Goal: Obtain resource: Download file/media

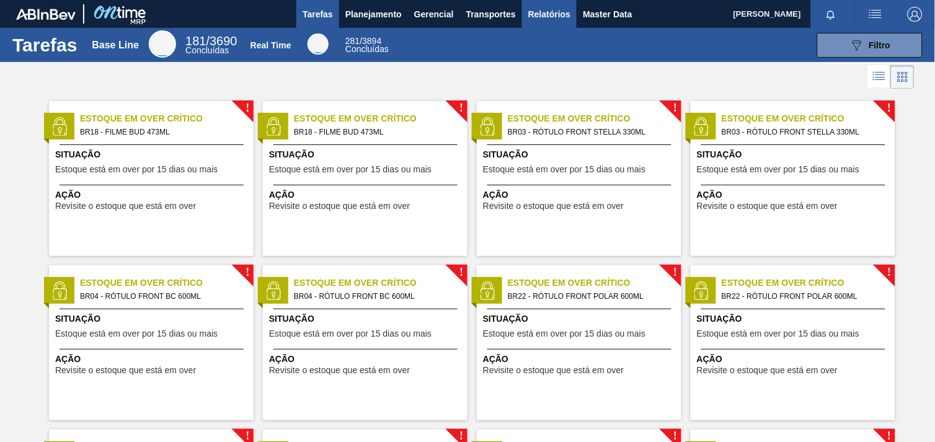
click at [547, 7] on span "Relatórios" at bounding box center [549, 14] width 42 height 15
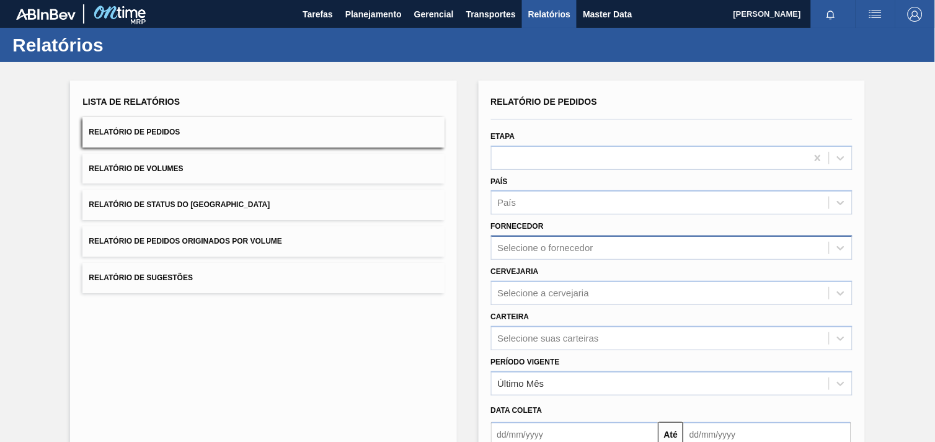
click at [551, 252] on div "Relatório de Pedidos Etapa País País Fornecedor Selecione o fornecedor Cervejar…" at bounding box center [671, 296] width 361 height 406
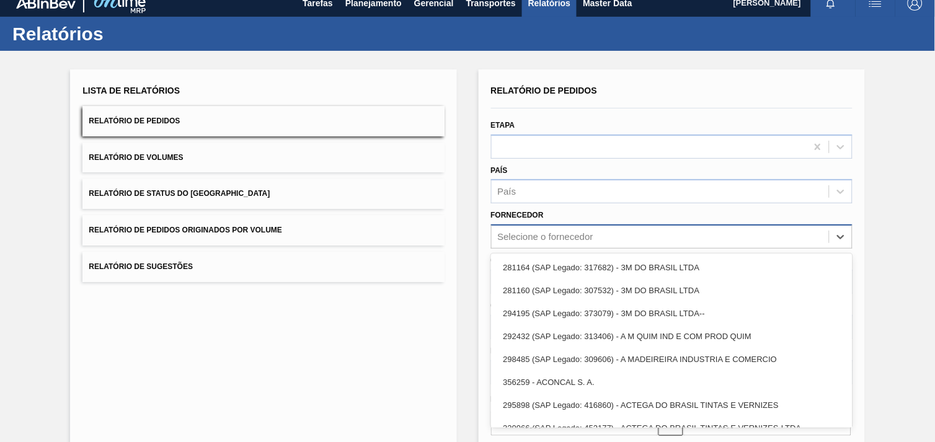
scroll to position [12, 0]
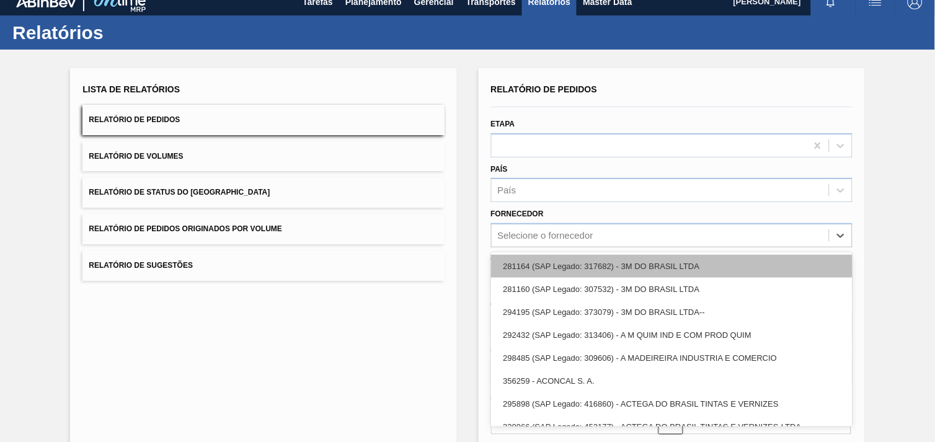
paste input "320622"
type input "320622"
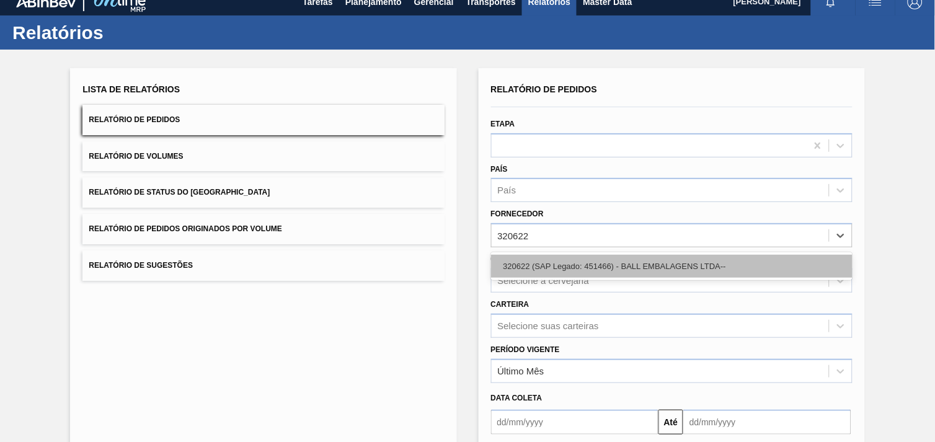
click at [578, 262] on div "320622 (SAP Legado: 451466) - BALL EMBALAGENS LTDA--" at bounding box center [671, 266] width 361 height 23
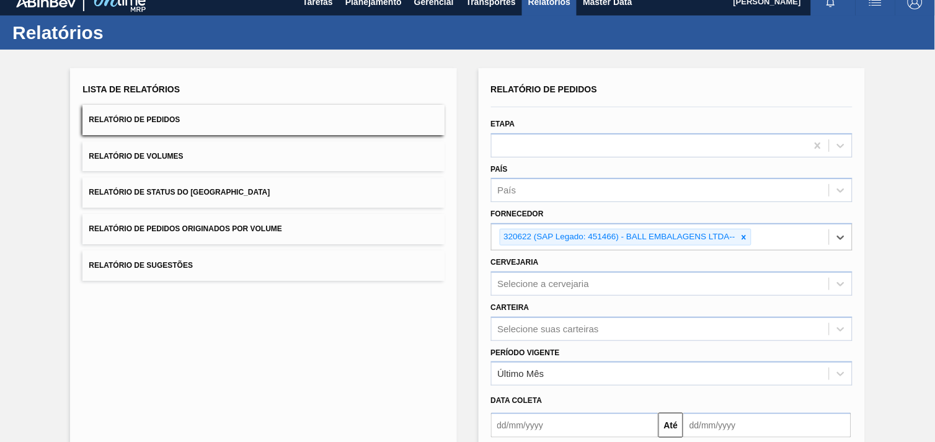
click at [577, 296] on div "Carteira Selecione suas carteiras" at bounding box center [671, 318] width 371 height 45
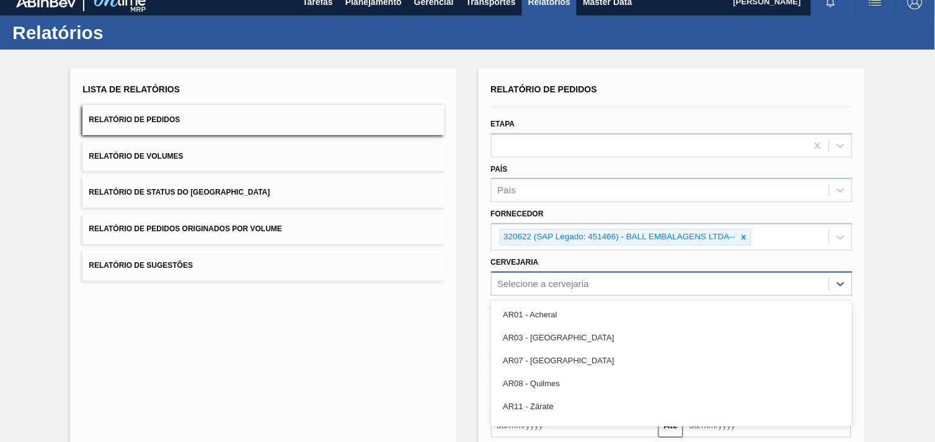
click at [572, 288] on div "option AR01 - Acheral focused, 1 of 92. 92 results available. Use Up and Down t…" at bounding box center [671, 284] width 361 height 24
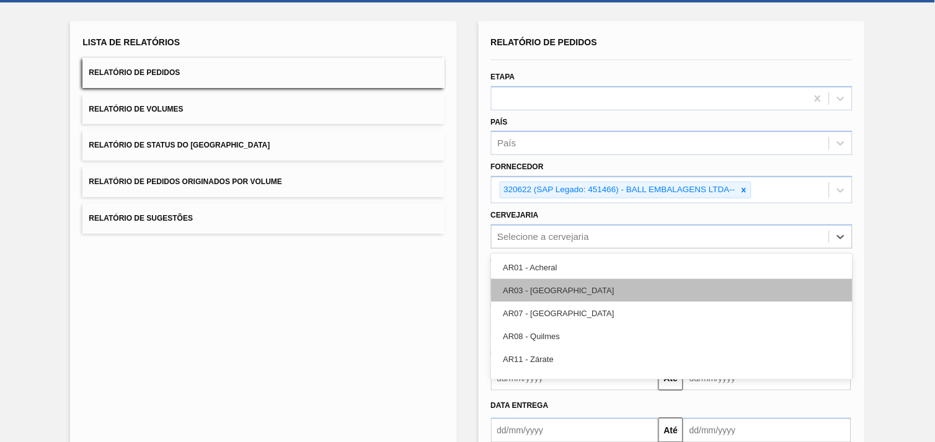
type input "28"
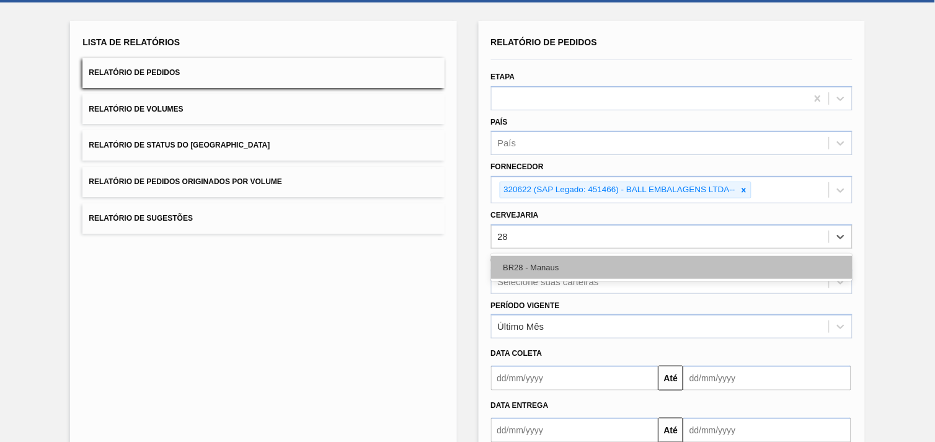
click at [544, 259] on div "BR28 - Manaus" at bounding box center [671, 267] width 361 height 23
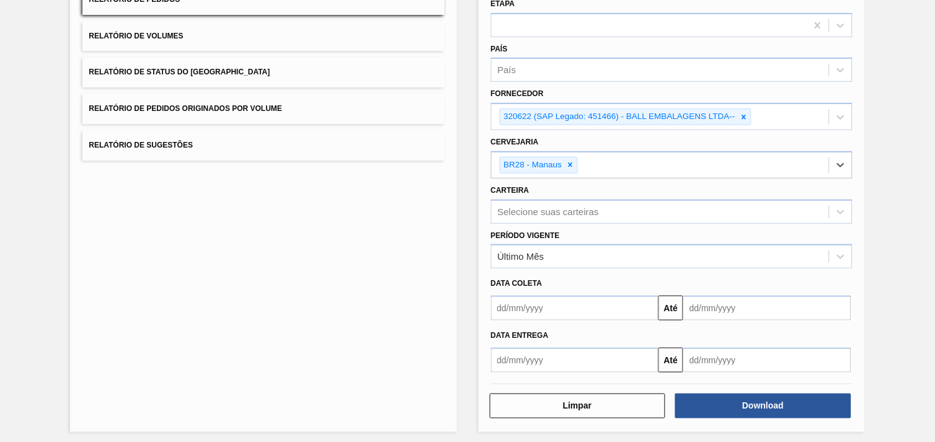
scroll to position [135, 0]
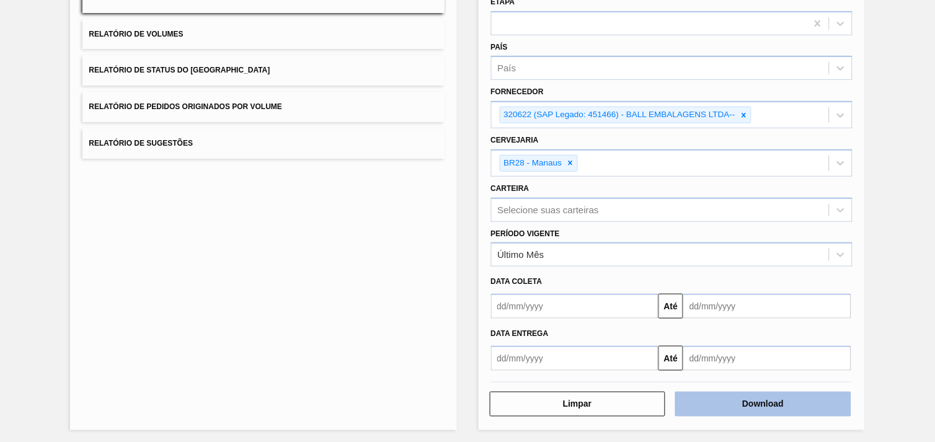
click at [823, 398] on button "Download" at bounding box center [763, 404] width 176 height 25
